Goal: Task Accomplishment & Management: Use online tool/utility

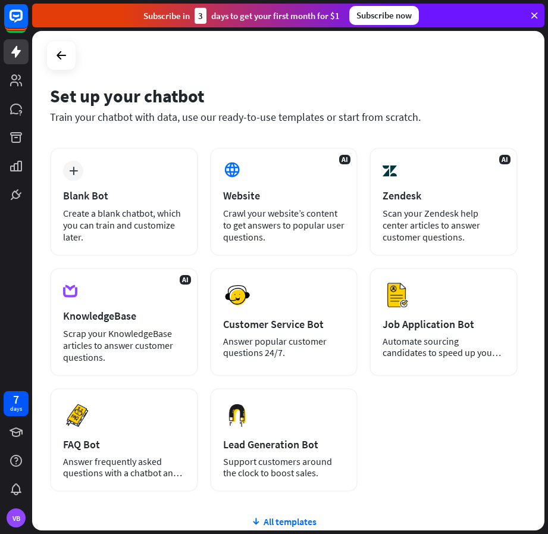
scroll to position [60, 0]
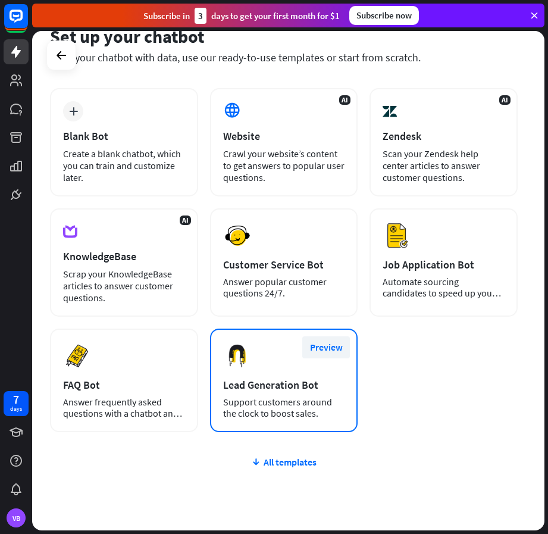
click at [333, 345] on button "Preview" at bounding box center [326, 347] width 48 height 22
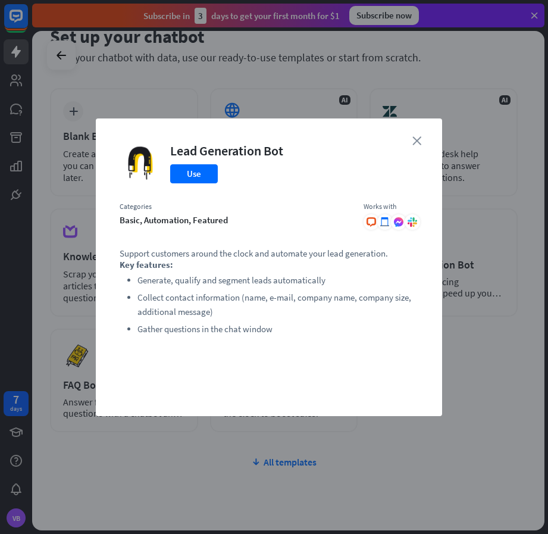
click at [418, 139] on icon "close" at bounding box center [416, 140] width 9 height 9
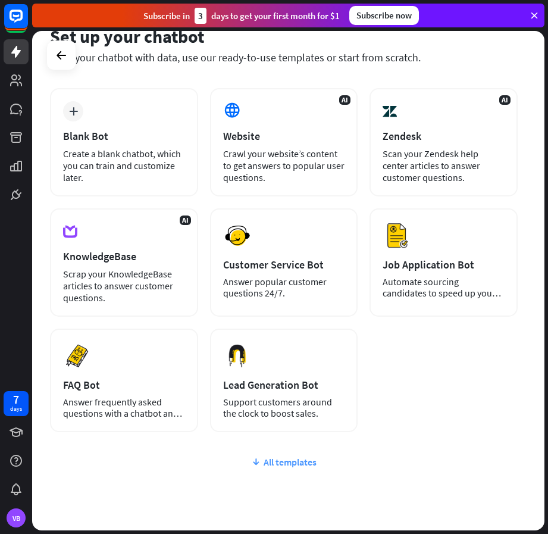
click at [254, 462] on icon at bounding box center [256, 462] width 10 height 12
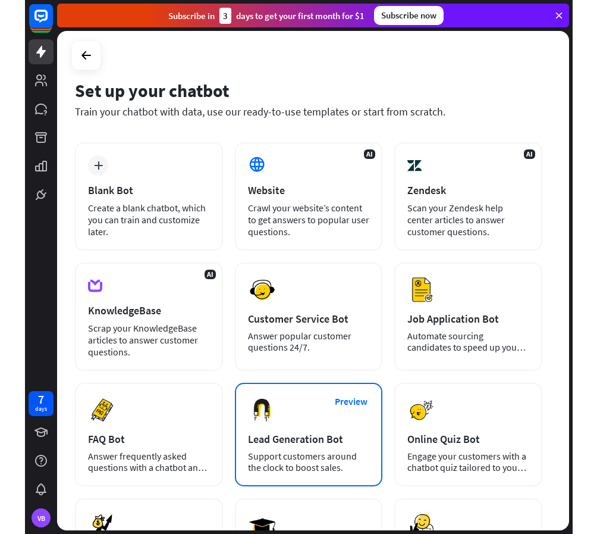
scroll to position [0, 0]
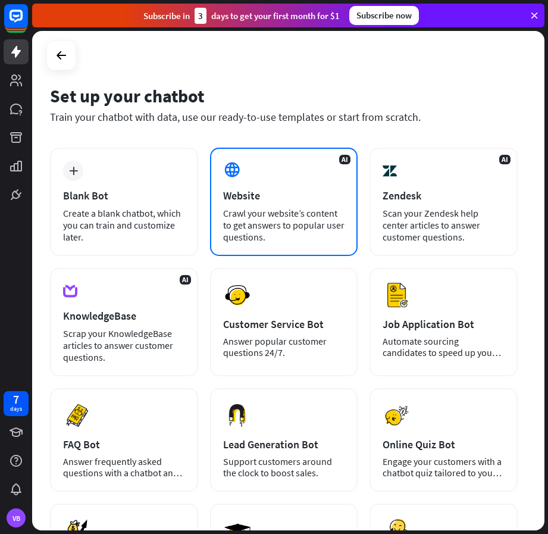
click at [272, 215] on div "Crawl your website’s content to get answers to popular user questions." at bounding box center [284, 225] width 122 height 36
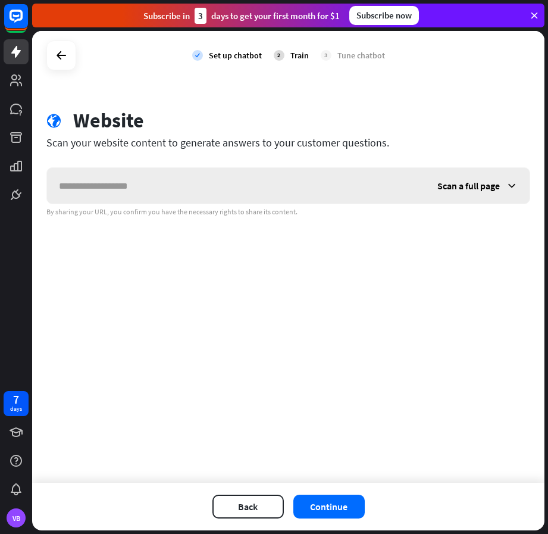
click at [105, 183] on input "text" at bounding box center [236, 186] width 378 height 36
type input "**********"
click at [336, 504] on button "Continue" at bounding box center [328, 506] width 71 height 24
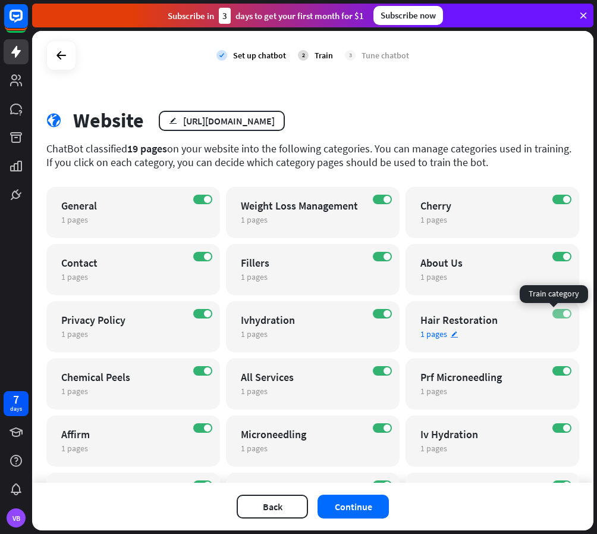
click at [547, 311] on label "ON" at bounding box center [562, 314] width 19 height 10
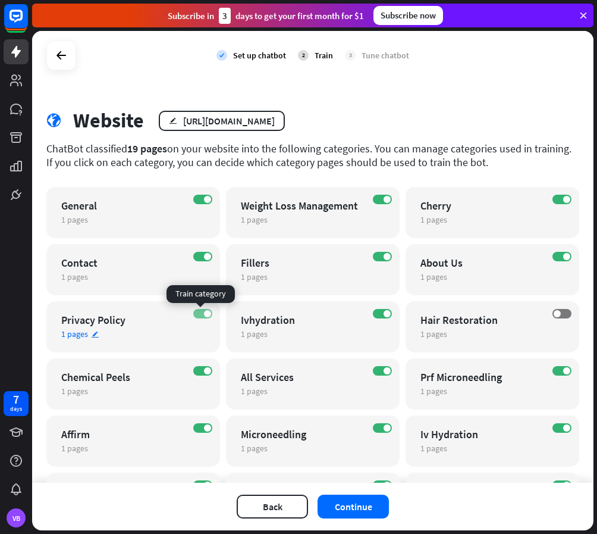
click at [200, 314] on label "ON" at bounding box center [202, 314] width 19 height 10
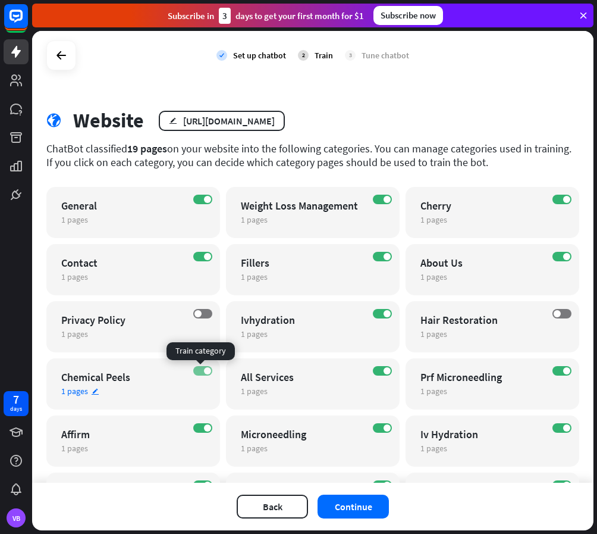
click at [199, 375] on label "ON" at bounding box center [202, 371] width 19 height 10
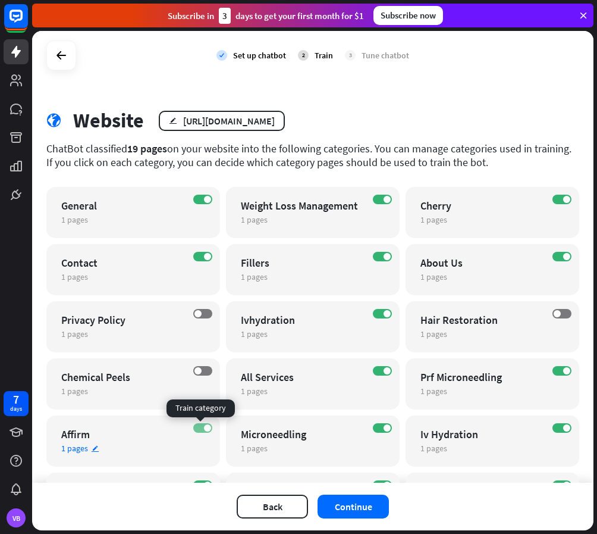
click at [196, 427] on label "ON" at bounding box center [202, 428] width 19 height 10
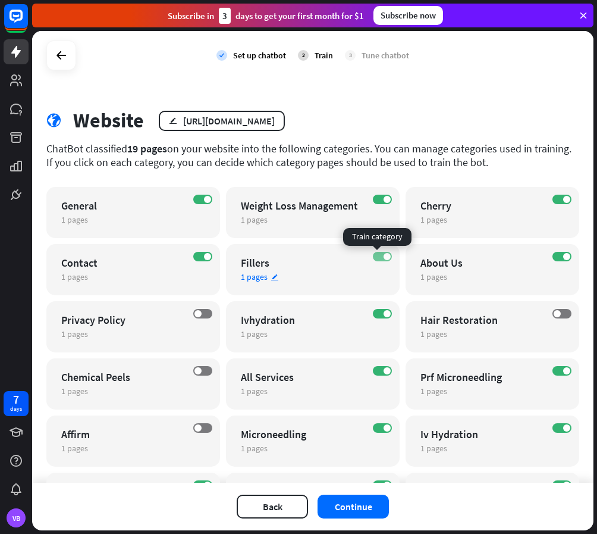
click at [377, 255] on label "ON" at bounding box center [382, 257] width 19 height 10
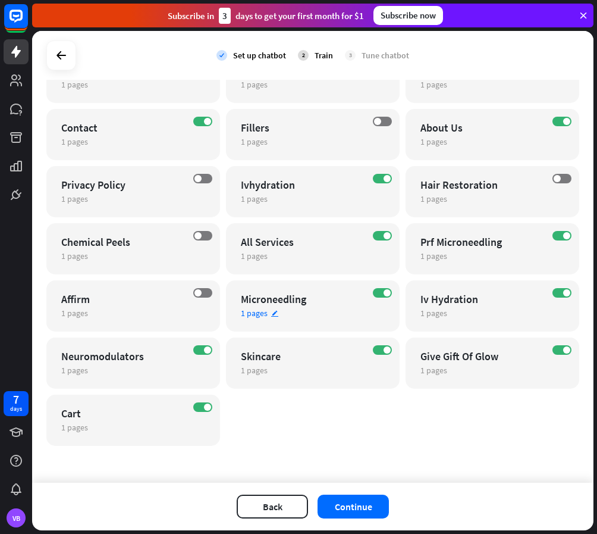
scroll to position [136, 0]
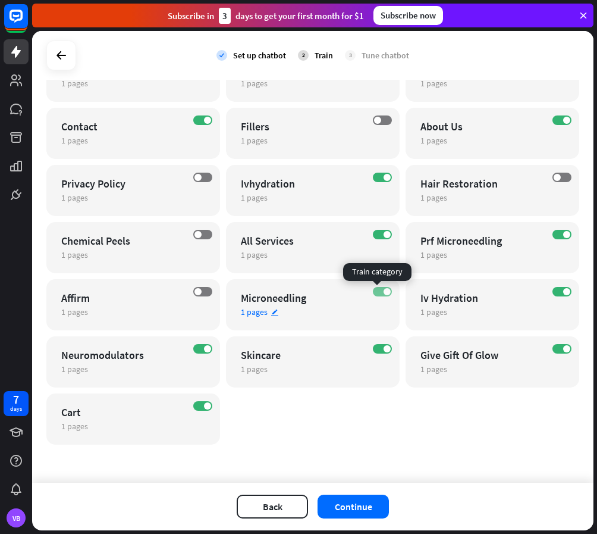
click at [384, 291] on span at bounding box center [387, 291] width 7 height 7
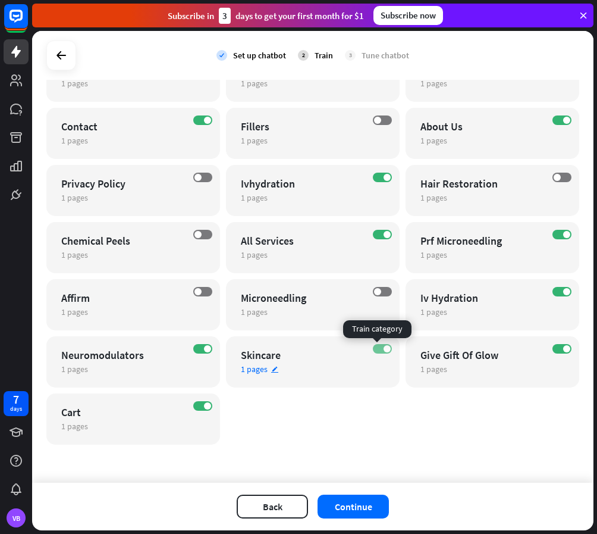
click at [376, 349] on label "ON" at bounding box center [382, 349] width 19 height 10
click at [547, 348] on label "ON" at bounding box center [562, 349] width 19 height 10
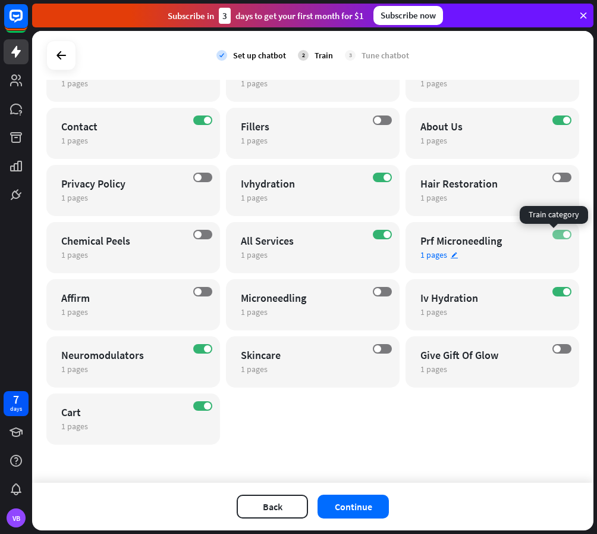
click at [547, 234] on span at bounding box center [567, 234] width 7 height 7
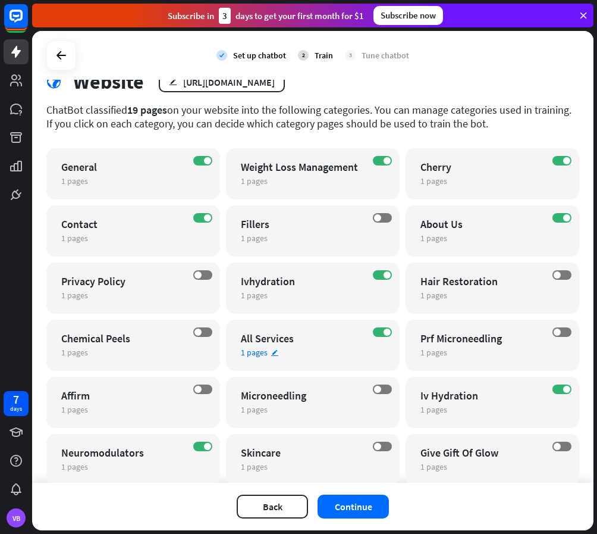
scroll to position [119, 0]
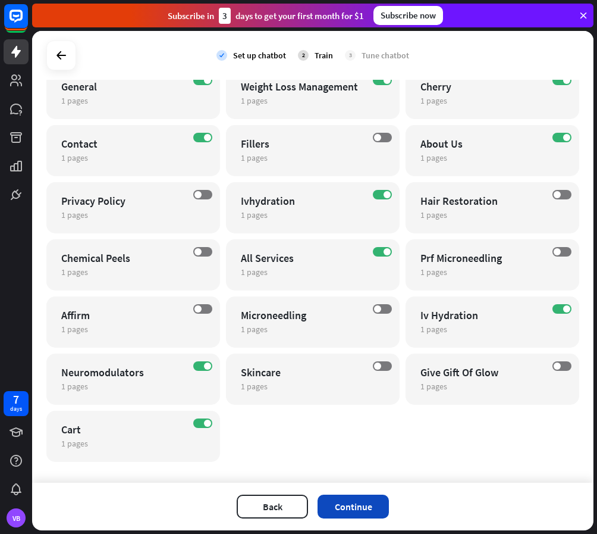
click at [370, 509] on button "Continue" at bounding box center [353, 506] width 71 height 24
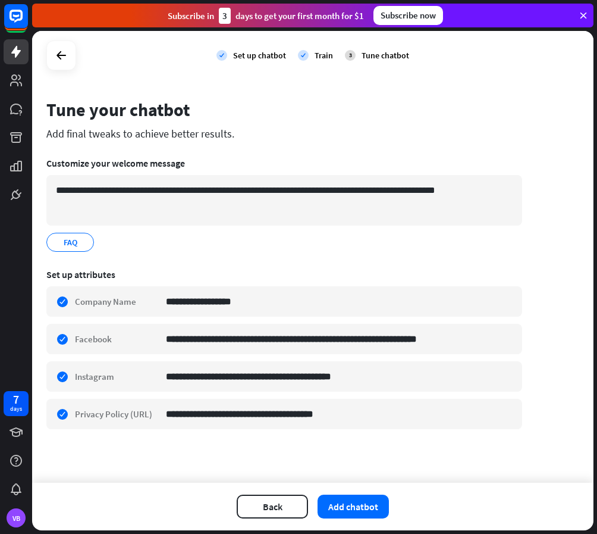
scroll to position [0, 0]
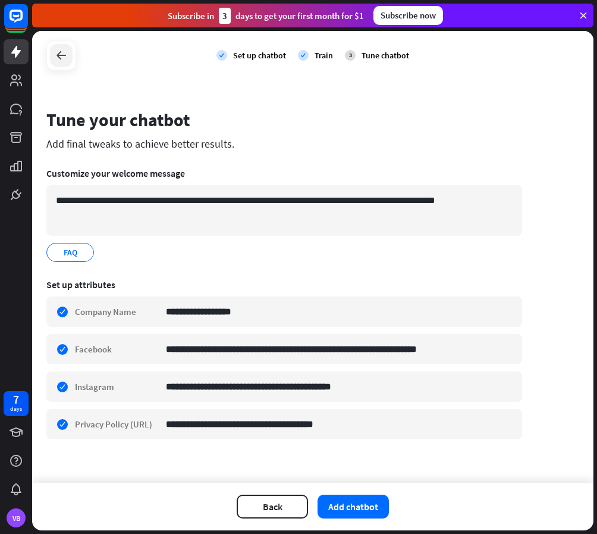
click at [58, 58] on icon at bounding box center [61, 55] width 14 height 14
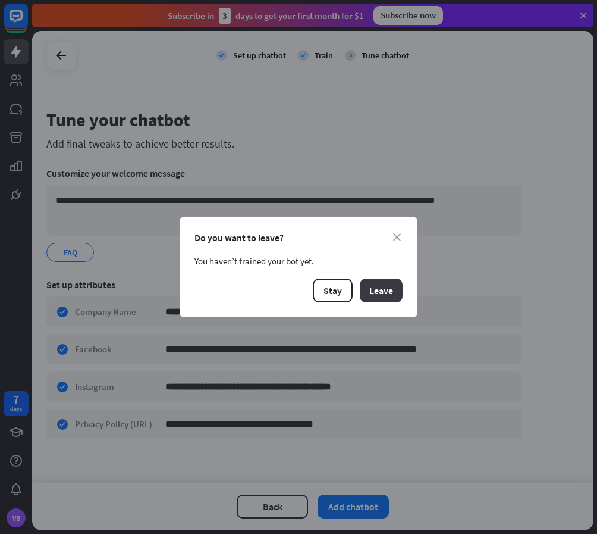
click at [385, 293] on button "Leave" at bounding box center [381, 290] width 43 height 24
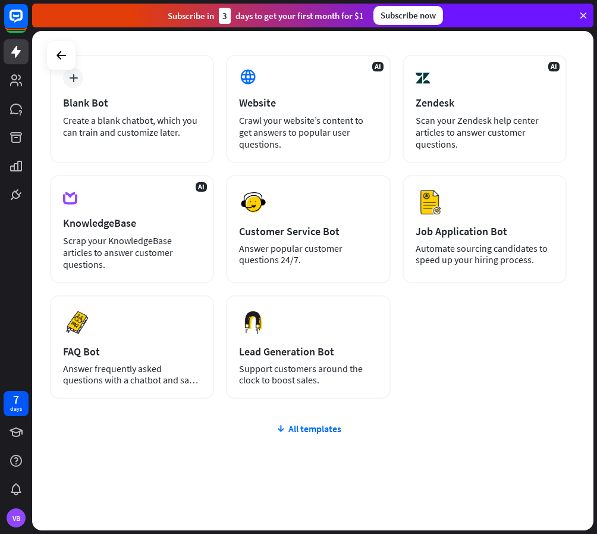
scroll to position [104, 0]
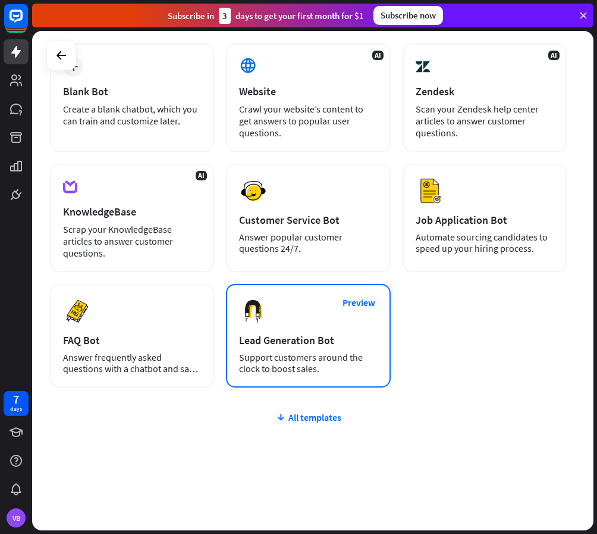
click at [311, 350] on div "Preview Lead Generation Bot Support customers around the clock to boost sales." at bounding box center [308, 336] width 164 height 104
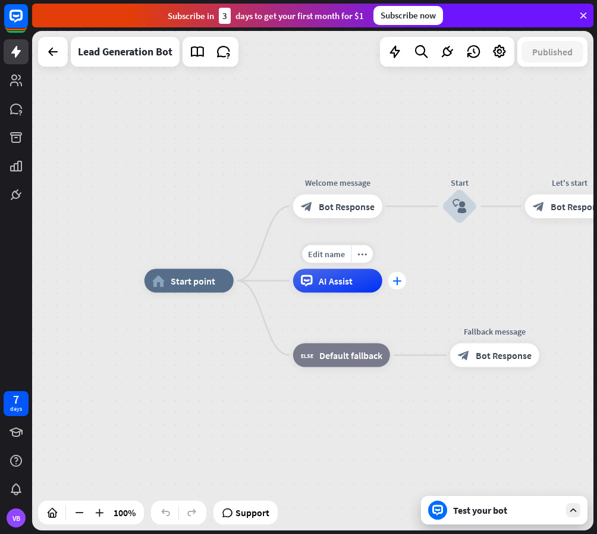
click at [395, 282] on icon "plus" at bounding box center [397, 281] width 9 height 8
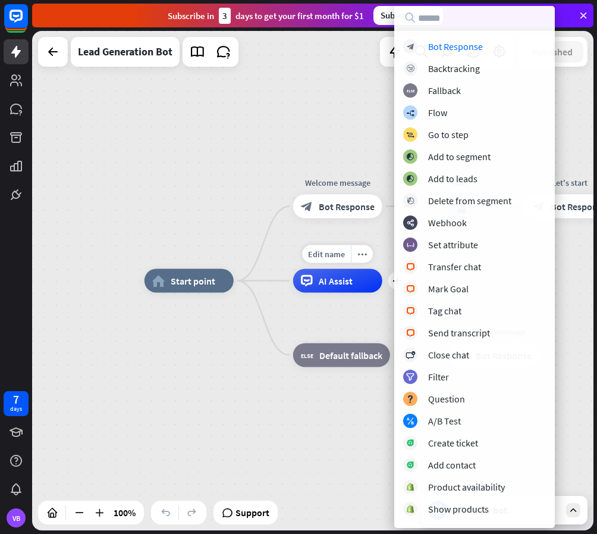
click at [362, 279] on div "AI Assist" at bounding box center [337, 281] width 89 height 24
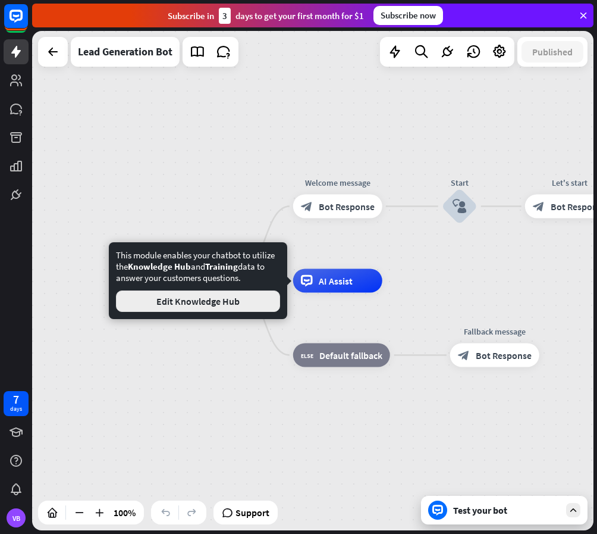
click at [236, 300] on button "Edit Knowledge Hub" at bounding box center [198, 300] width 164 height 21
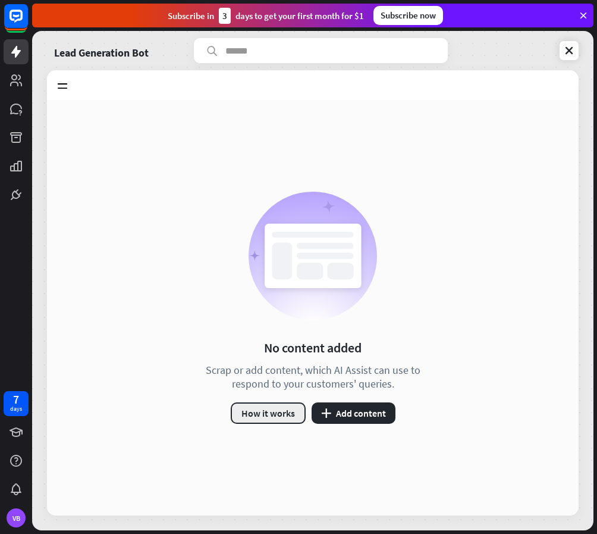
click at [265, 416] on button "How it works" at bounding box center [268, 412] width 75 height 21
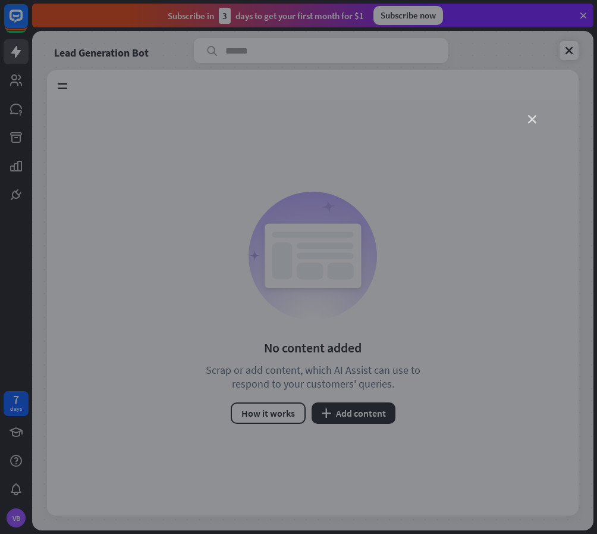
click at [531, 118] on icon "close" at bounding box center [532, 119] width 8 height 8
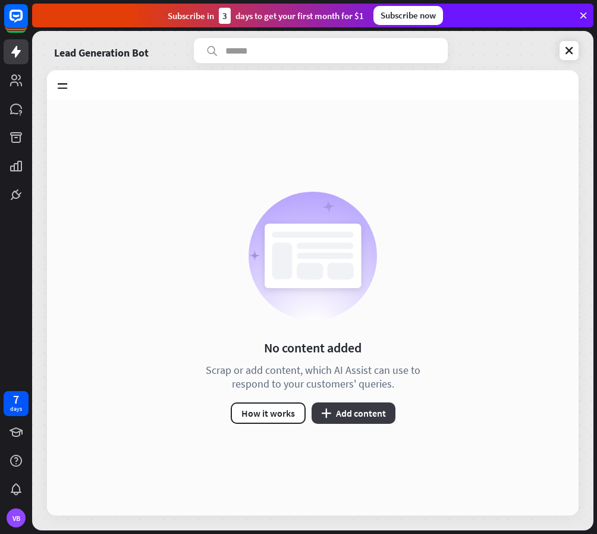
click at [361, 415] on button "plus Add content" at bounding box center [354, 412] width 84 height 21
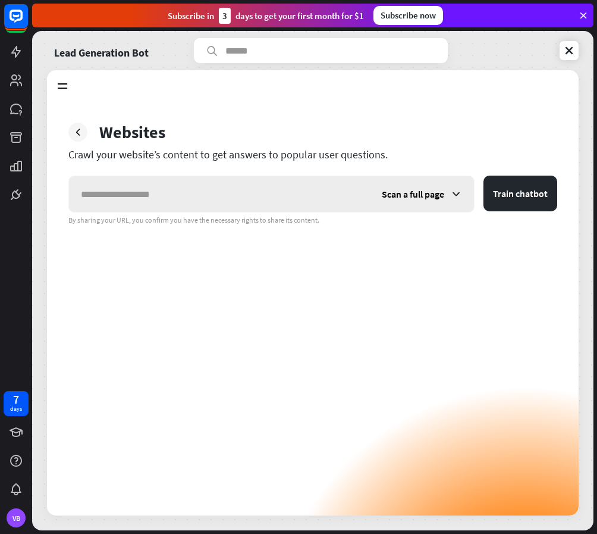
click at [107, 188] on input "text" at bounding box center [219, 194] width 301 height 36
type input "**********"
click at [521, 195] on button "Train chatbot" at bounding box center [521, 194] width 74 height 36
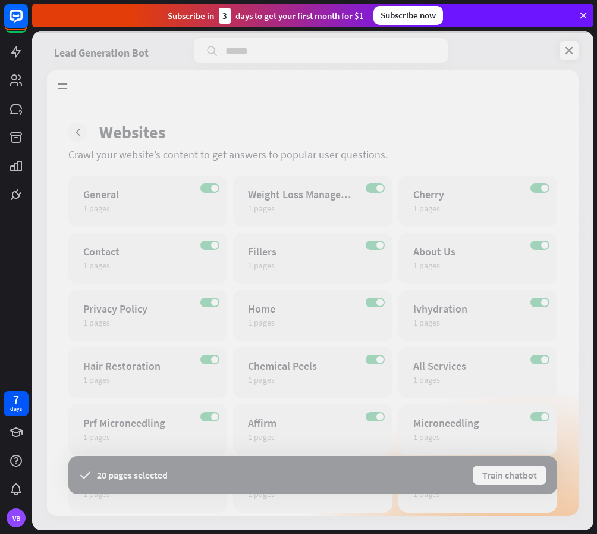
scroll to position [60, 0]
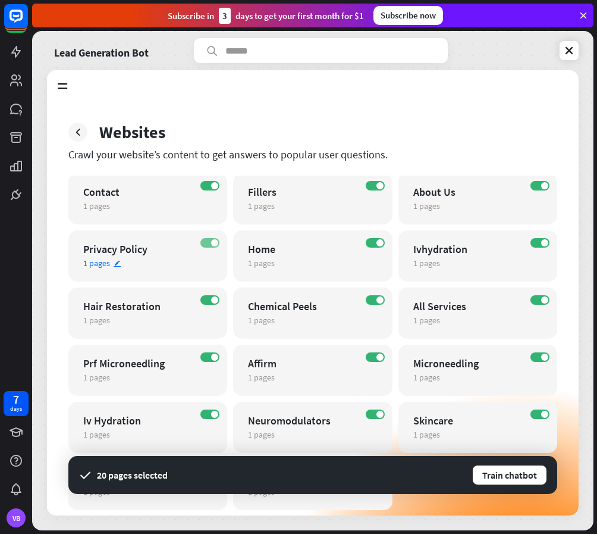
click at [209, 239] on label "ON" at bounding box center [210, 243] width 19 height 10
click at [209, 298] on label "ON" at bounding box center [210, 300] width 19 height 10
click at [207, 355] on label "ON" at bounding box center [210, 357] width 19 height 10
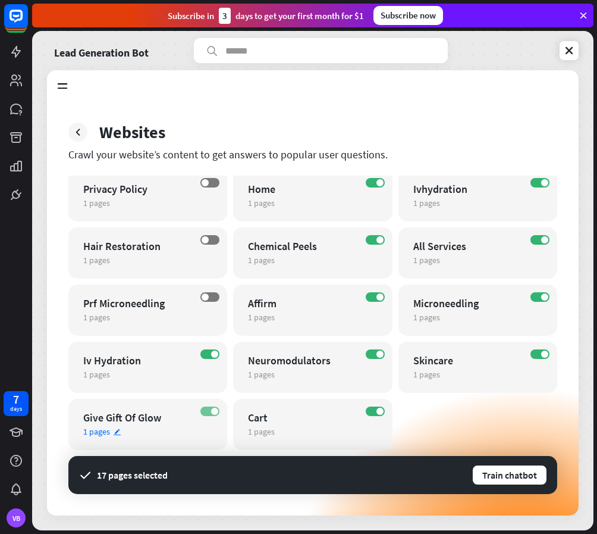
click at [208, 412] on label "ON" at bounding box center [210, 411] width 19 height 10
click at [539, 355] on label "ON" at bounding box center [540, 354] width 19 height 10
click at [539, 294] on label "ON" at bounding box center [540, 297] width 19 height 10
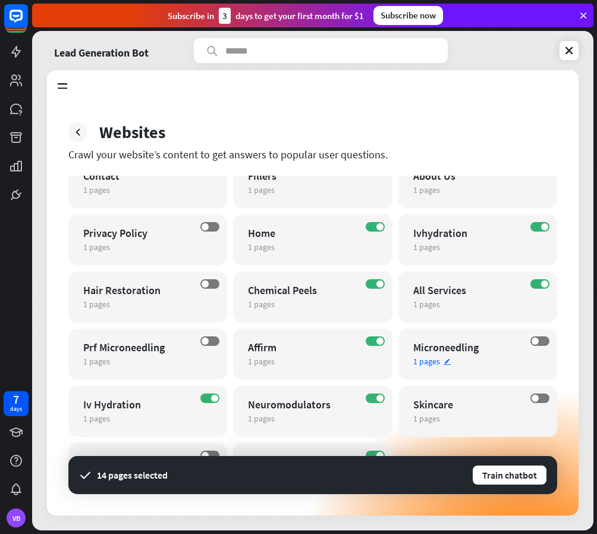
scroll to position [1, 0]
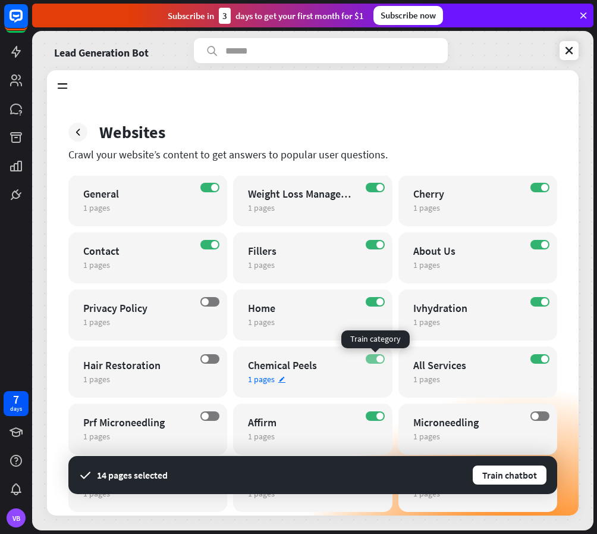
click at [378, 355] on span at bounding box center [380, 358] width 7 height 7
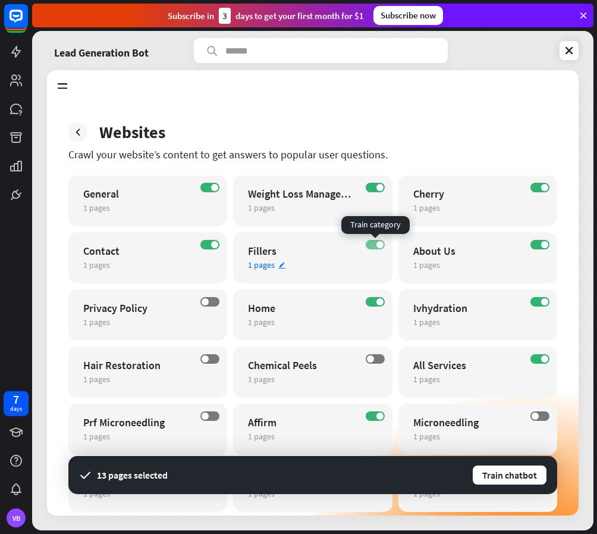
click at [381, 243] on span at bounding box center [380, 244] width 7 height 7
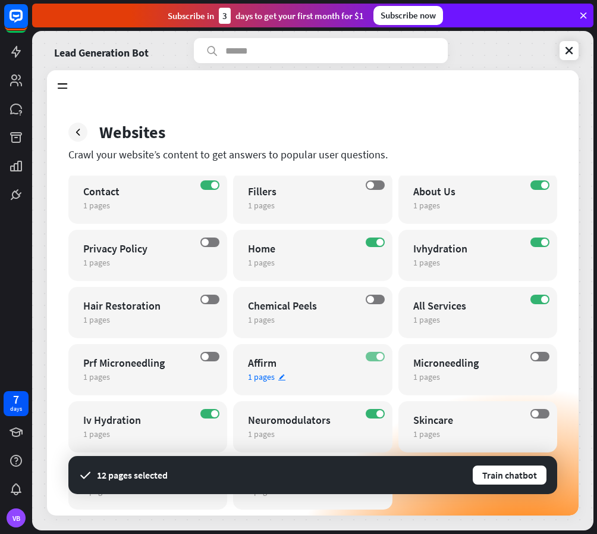
click at [375, 353] on label "ON" at bounding box center [375, 357] width 19 height 10
click at [514, 475] on button "Train chatbot" at bounding box center [510, 474] width 76 height 21
